Goal: Find contact information: Find contact information

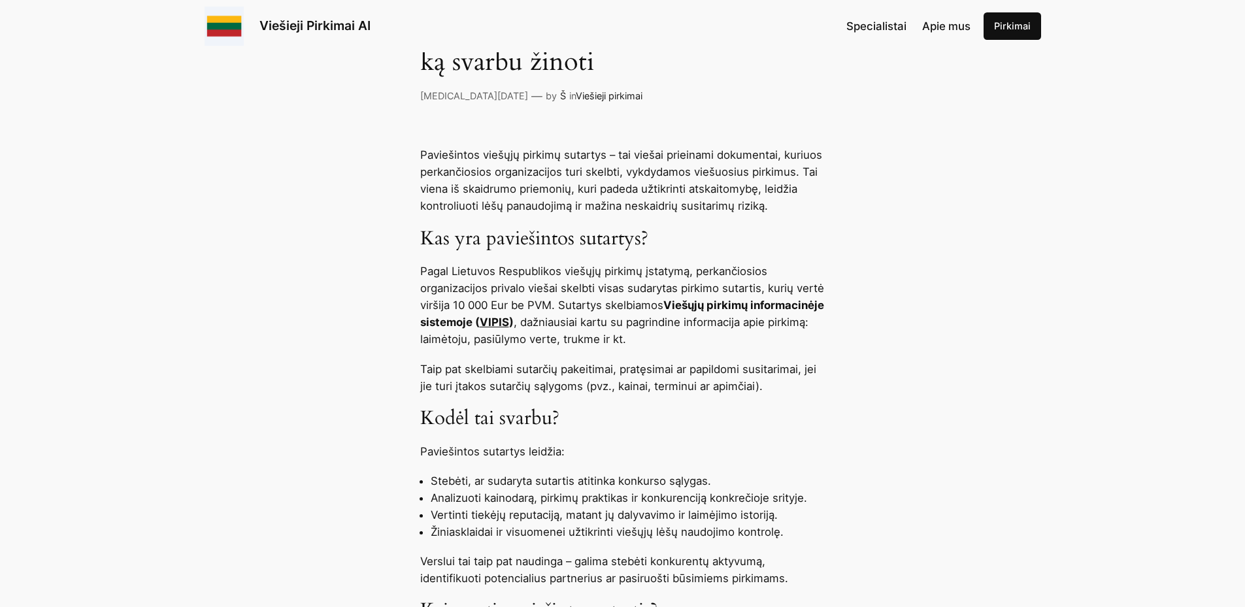
scroll to position [523, 0]
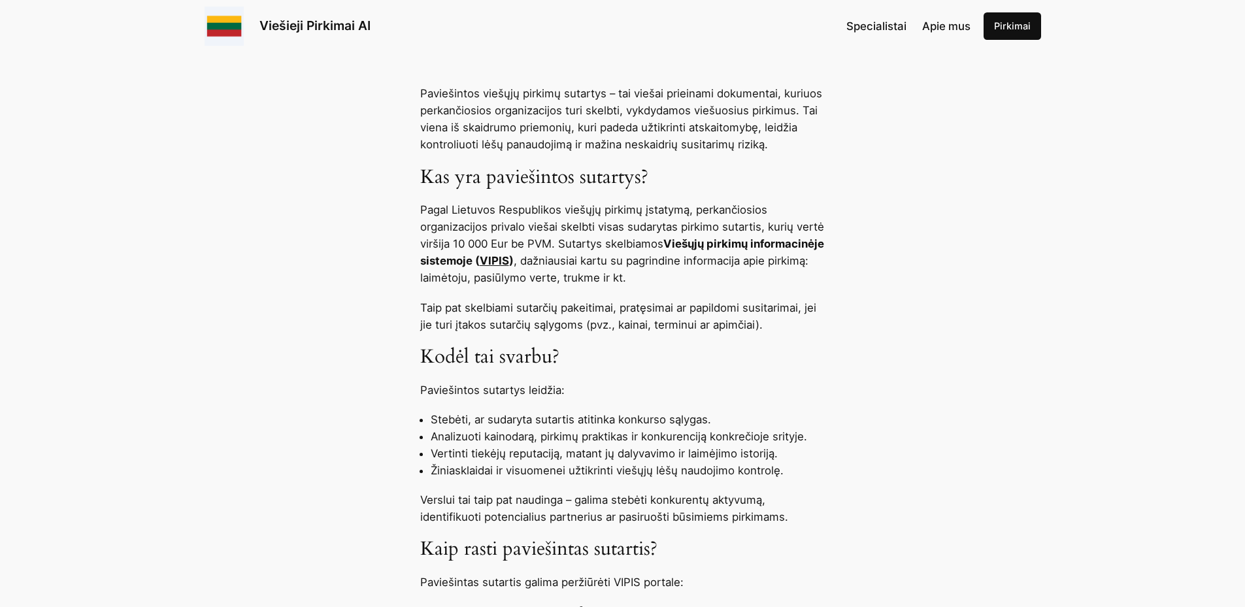
click at [509, 261] on link "VIPIS" at bounding box center [494, 260] width 29 height 13
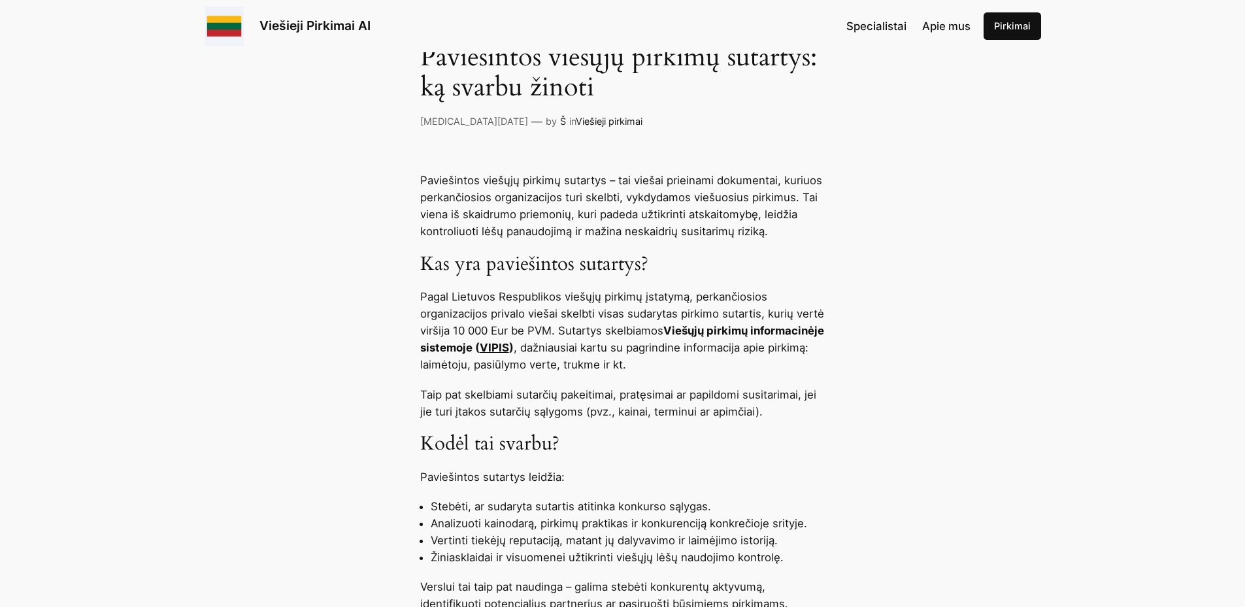
scroll to position [458, 0]
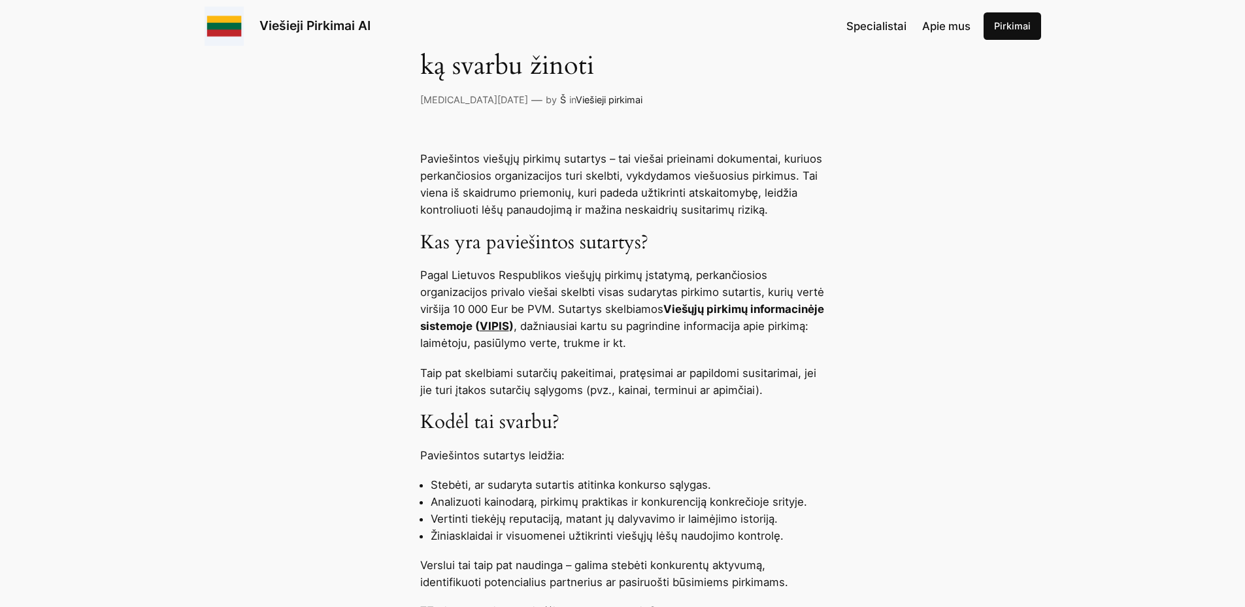
click at [509, 328] on link "VIPIS" at bounding box center [494, 326] width 29 height 13
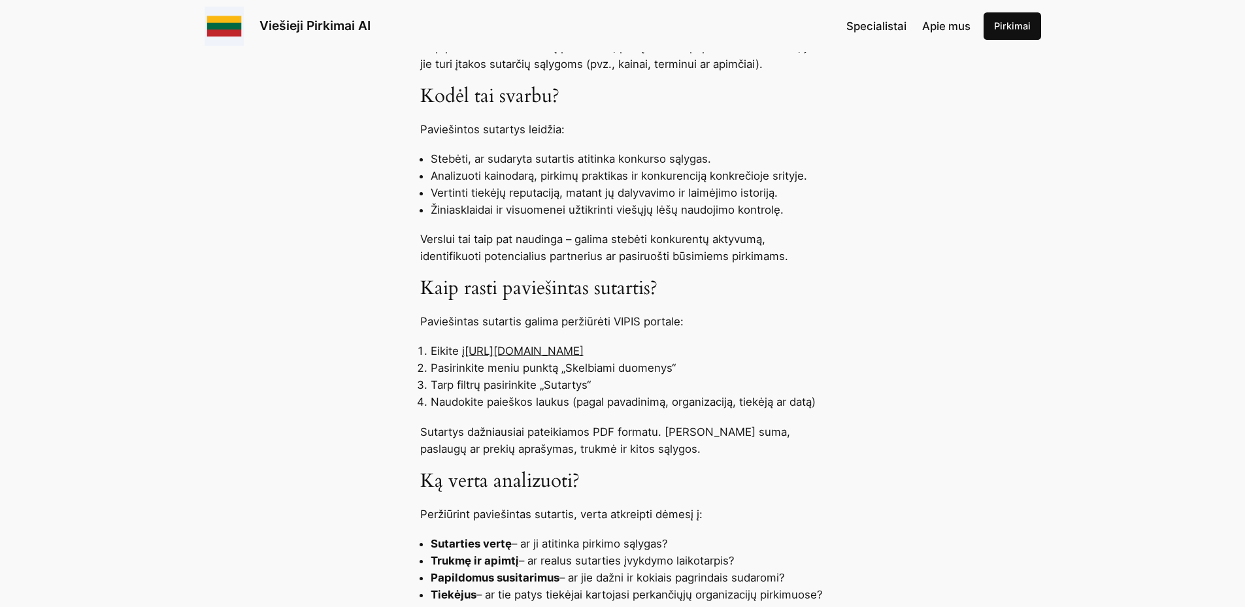
scroll to position [784, 0]
click at [597, 360] on li "Pasirinkite meniu punktą „Skelbiami duomenys“" at bounding box center [628, 367] width 395 height 17
click at [597, 359] on li "Pasirinkite meniu punktą „Skelbiami duomenys“" at bounding box center [628, 367] width 395 height 17
click at [584, 356] on link "[URL][DOMAIN_NAME]" at bounding box center [524, 350] width 119 height 13
click at [619, 360] on li "Pasirinkite meniu punktą „Skelbiami duomenys“" at bounding box center [628, 367] width 395 height 17
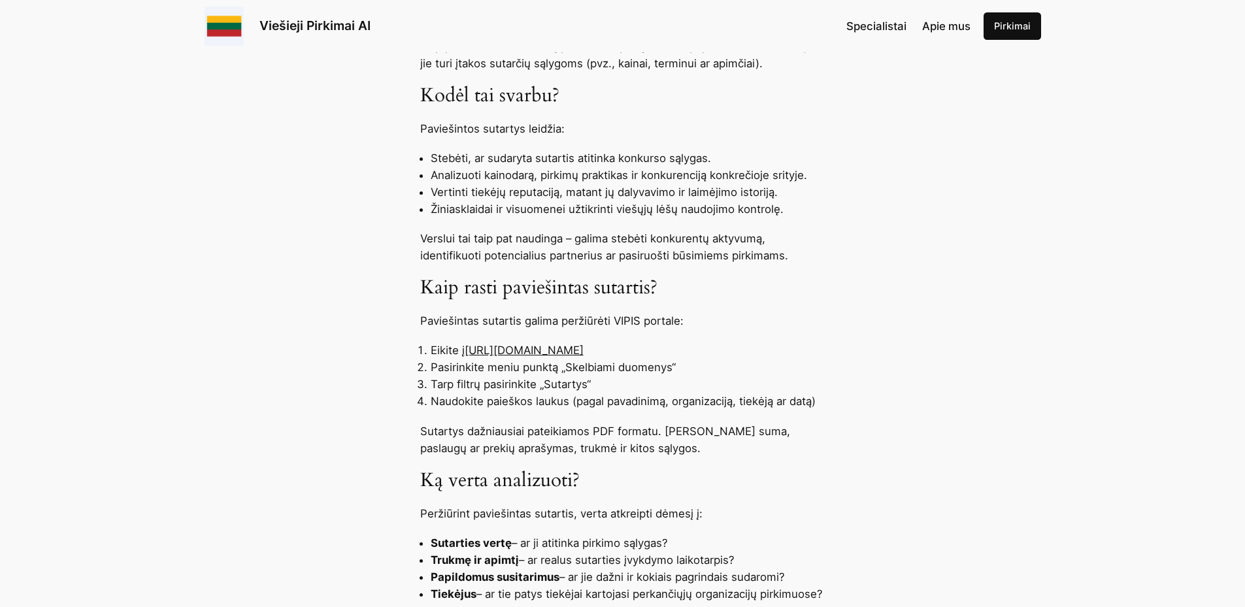
click at [584, 354] on link "[URL][DOMAIN_NAME]" at bounding box center [524, 350] width 119 height 13
click at [612, 358] on li "Eikite į [URL][DOMAIN_NAME]" at bounding box center [628, 350] width 395 height 17
